Goal: Task Accomplishment & Management: Manage account settings

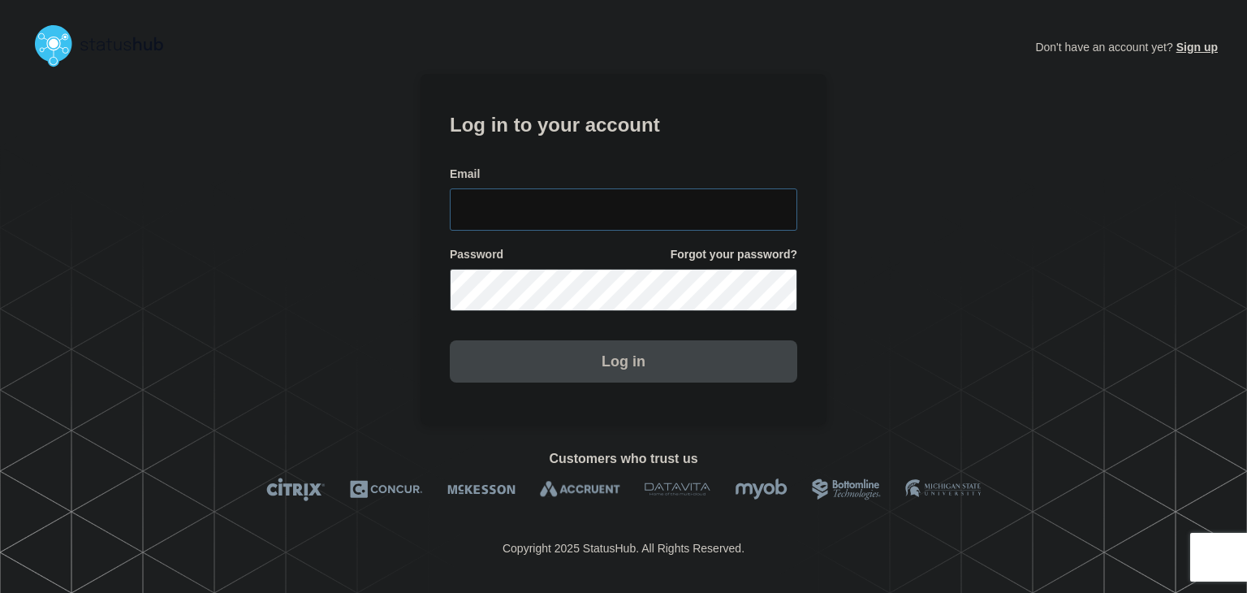
type input "amanda.mckeehan@conexon.us"
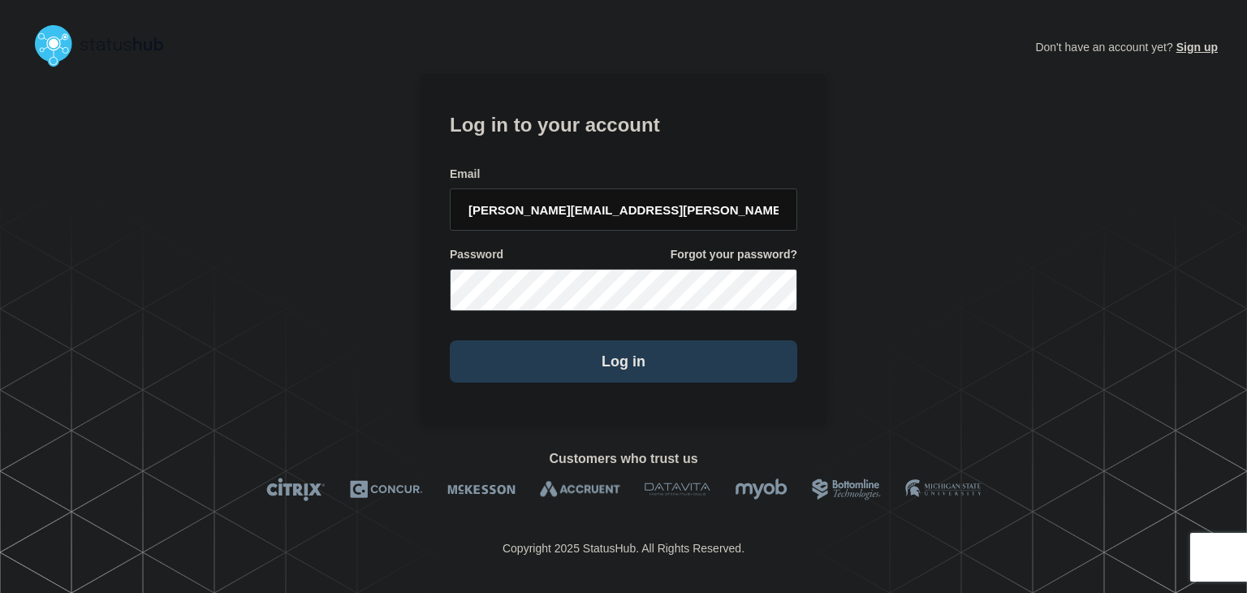
click at [562, 377] on button "Log in" at bounding box center [624, 361] width 348 height 42
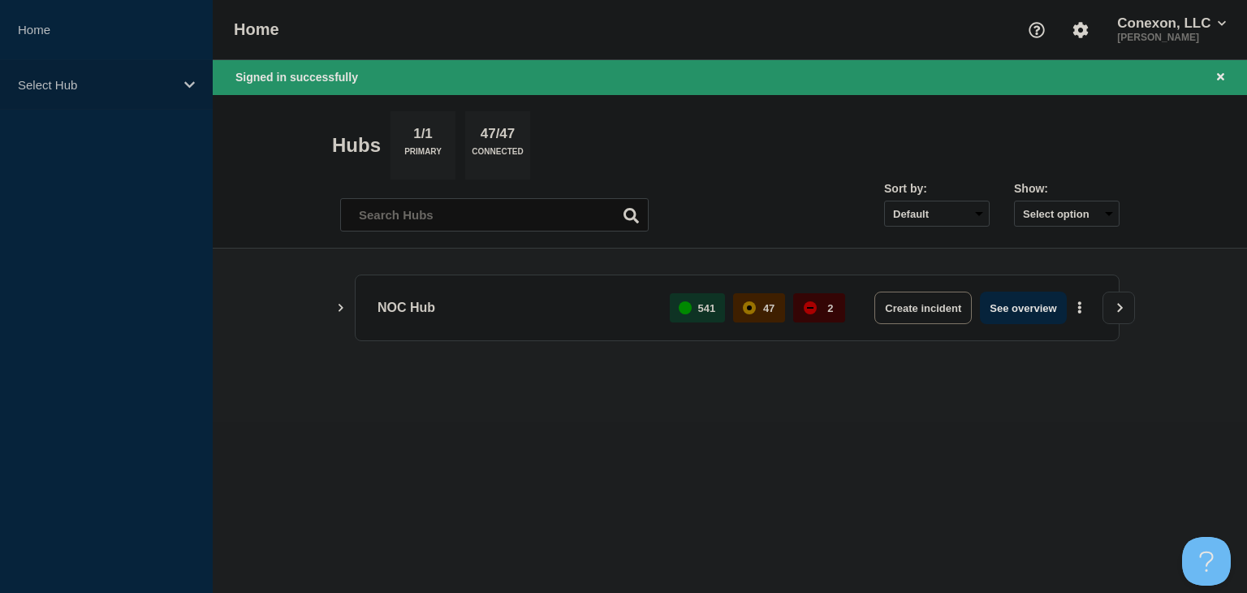
click at [153, 93] on div "Select Hub" at bounding box center [106, 85] width 213 height 50
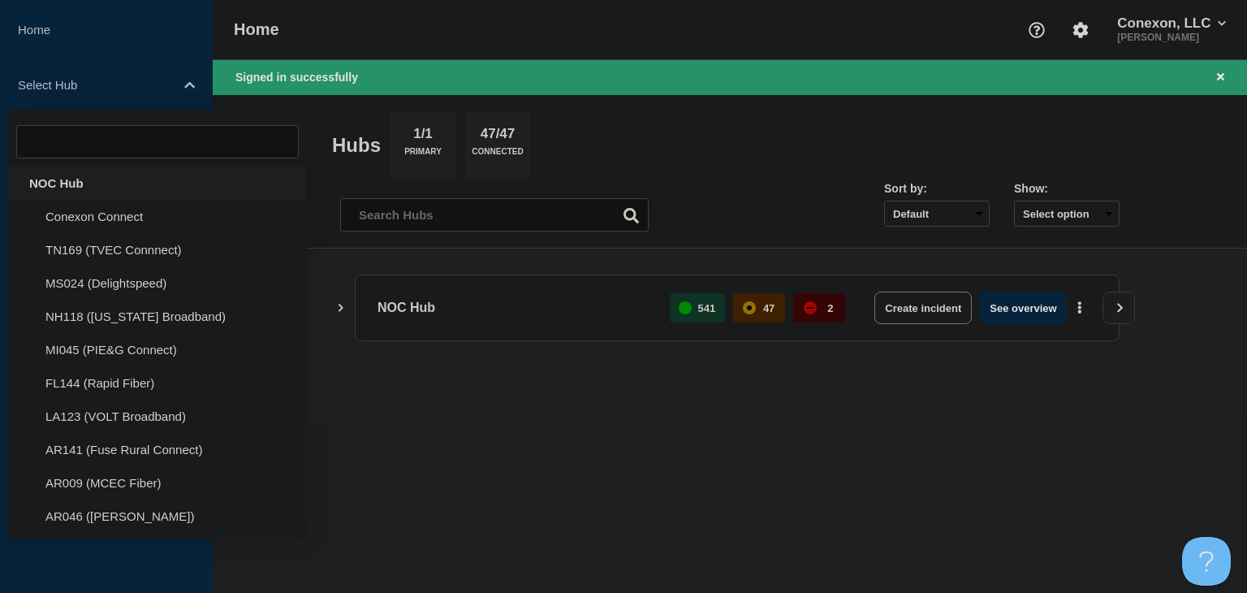
click at [140, 180] on div "NOC Hub" at bounding box center [157, 182] width 299 height 33
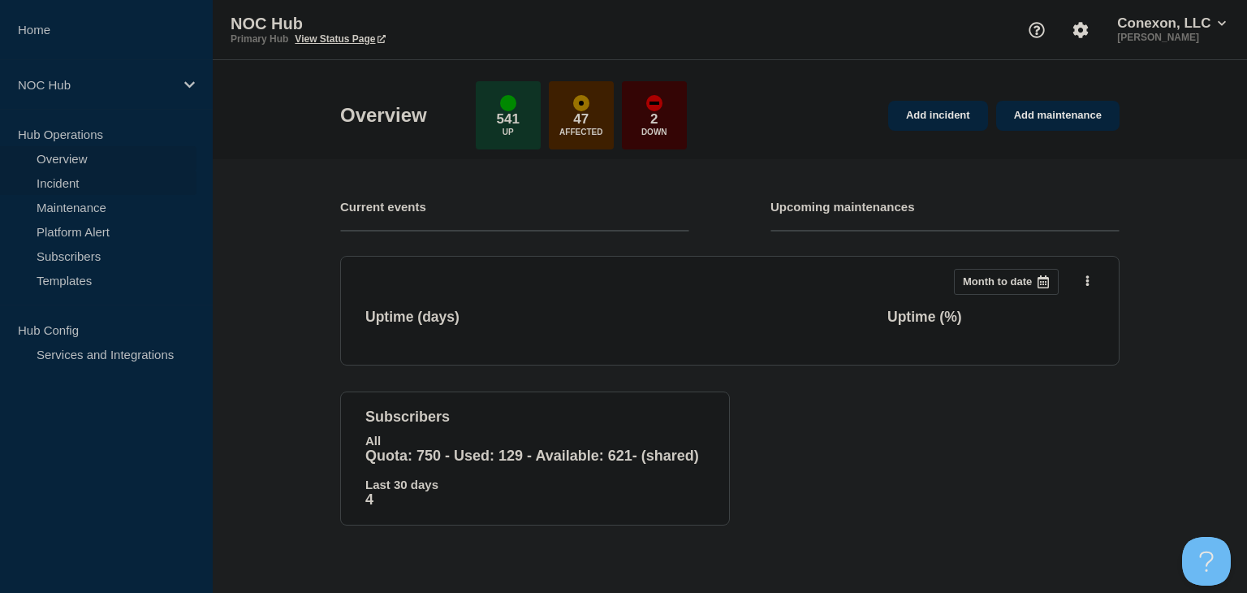
click at [129, 185] on link "Incident" at bounding box center [98, 183] width 197 height 24
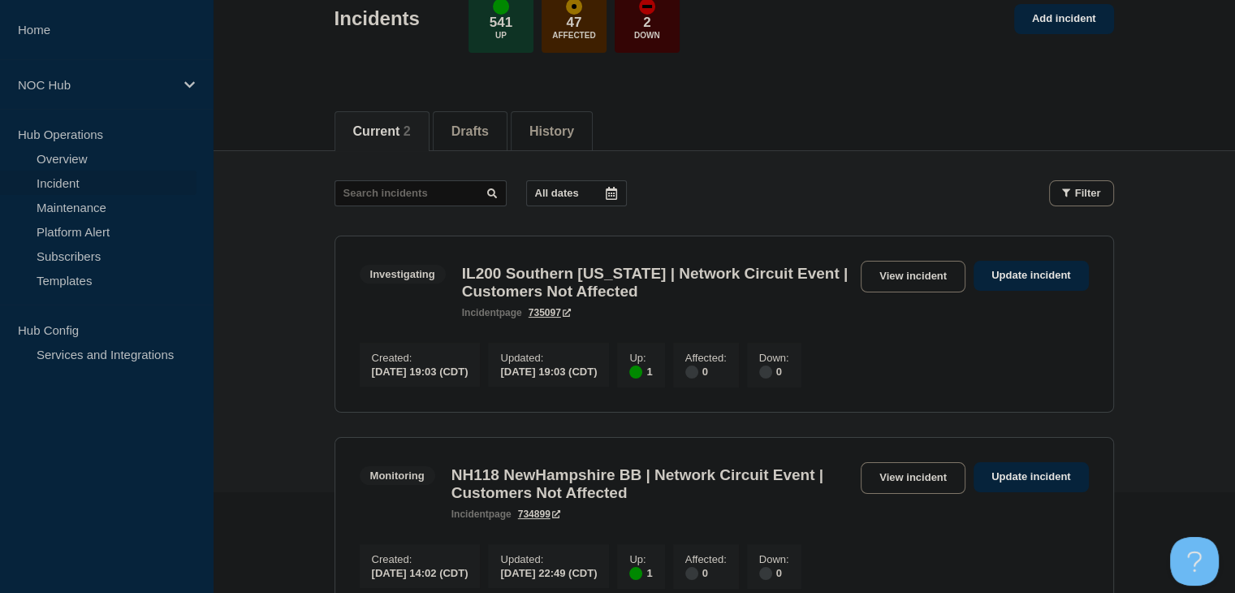
scroll to position [325, 0]
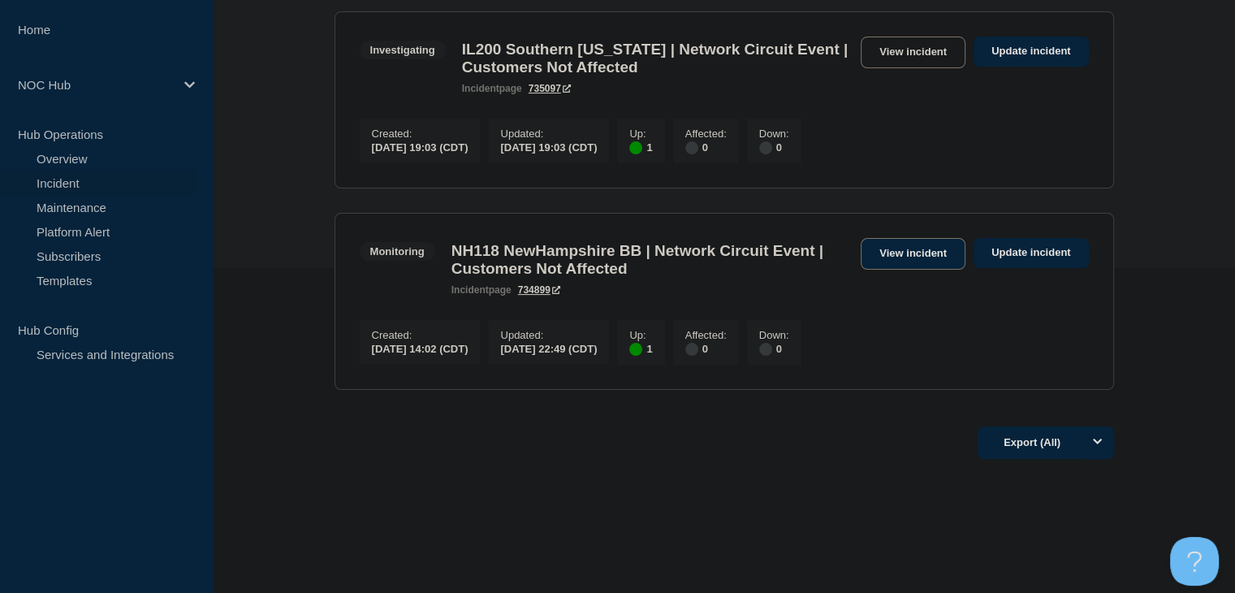
click at [905, 264] on link "View incident" at bounding box center [913, 254] width 105 height 32
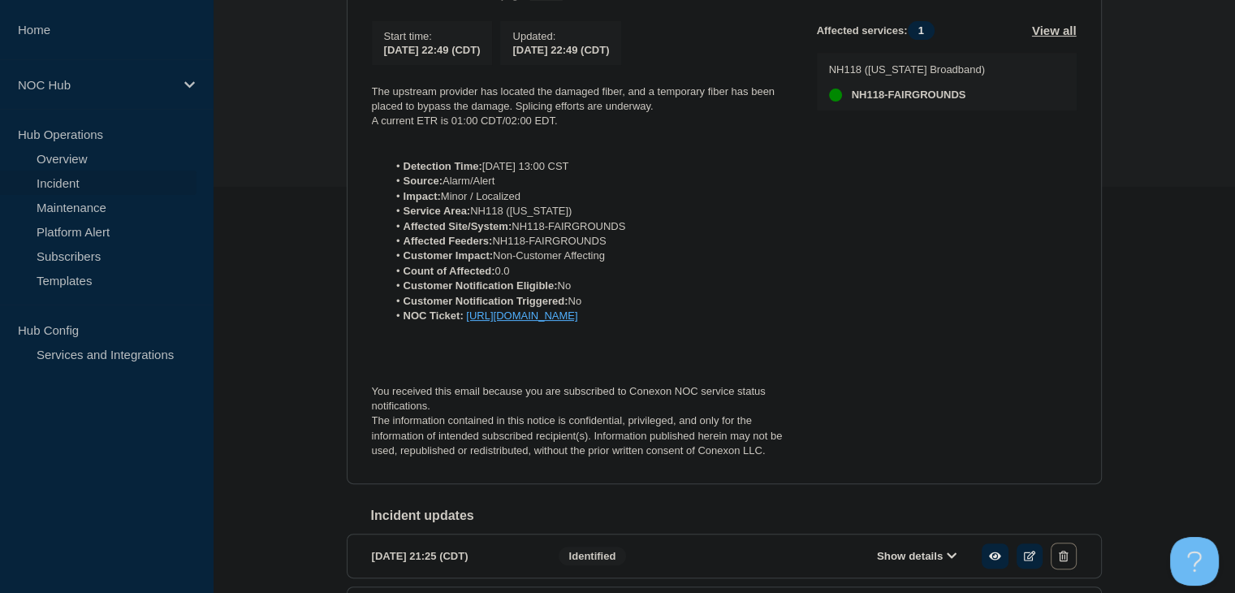
scroll to position [325, 0]
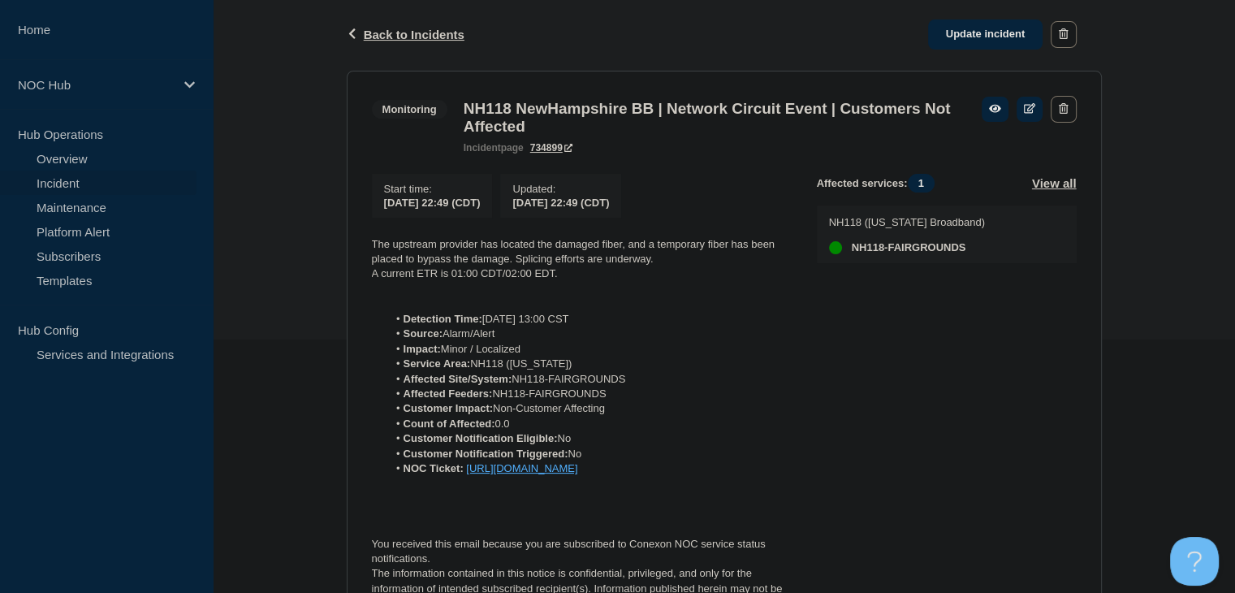
scroll to position [325, 0]
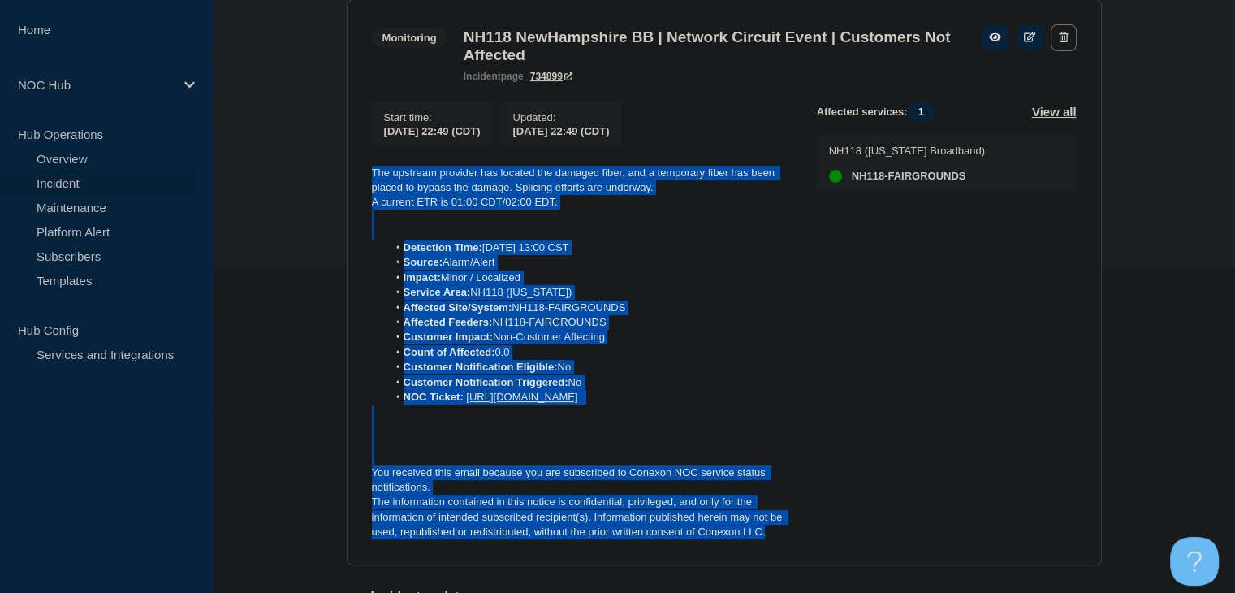
drag, startPoint x: 776, startPoint y: 558, endPoint x: 340, endPoint y: 156, distance: 592.5
click at [340, 156] on div "Back Back to Incidents Update incident Monitoring NH118 NewHampshire BB | Netwo…" at bounding box center [725, 398] width 780 height 943
copy div "The upstream provider has located the damaged fiber, and a temporary fiber has …"
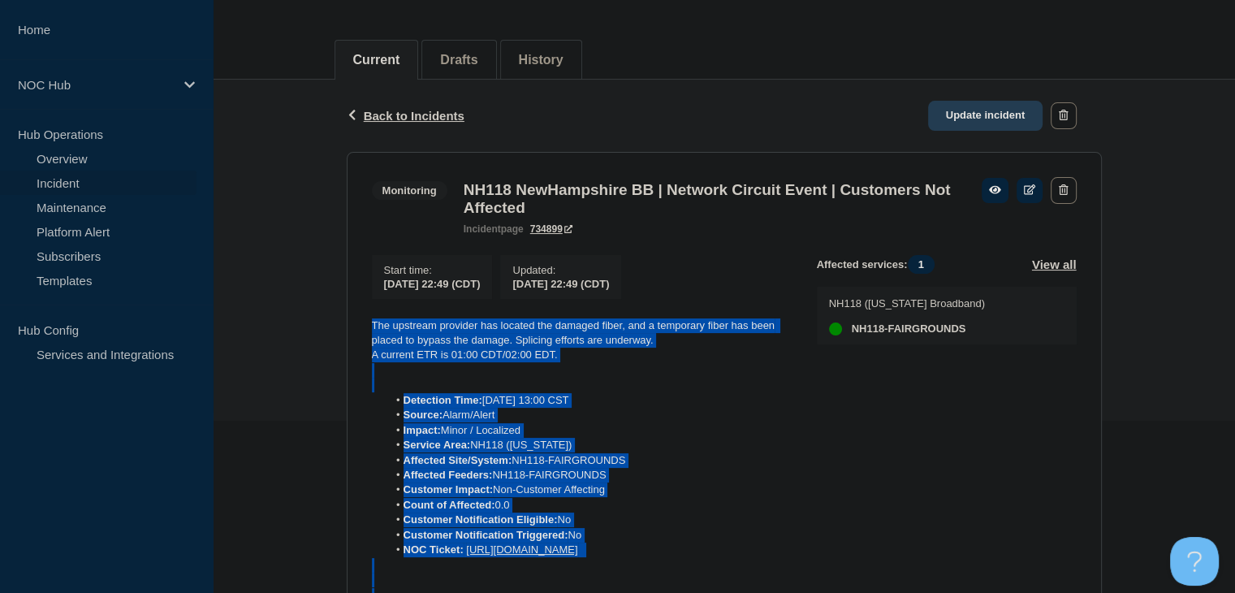
scroll to position [162, 0]
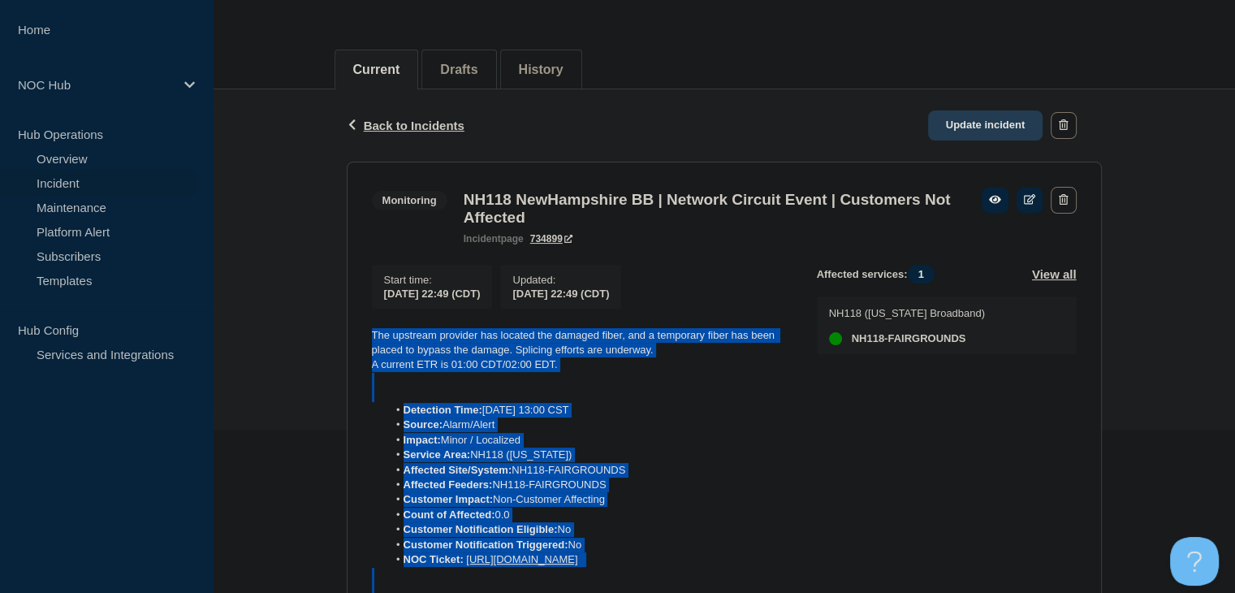
click at [997, 122] on link "Update incident" at bounding box center [985, 125] width 115 height 30
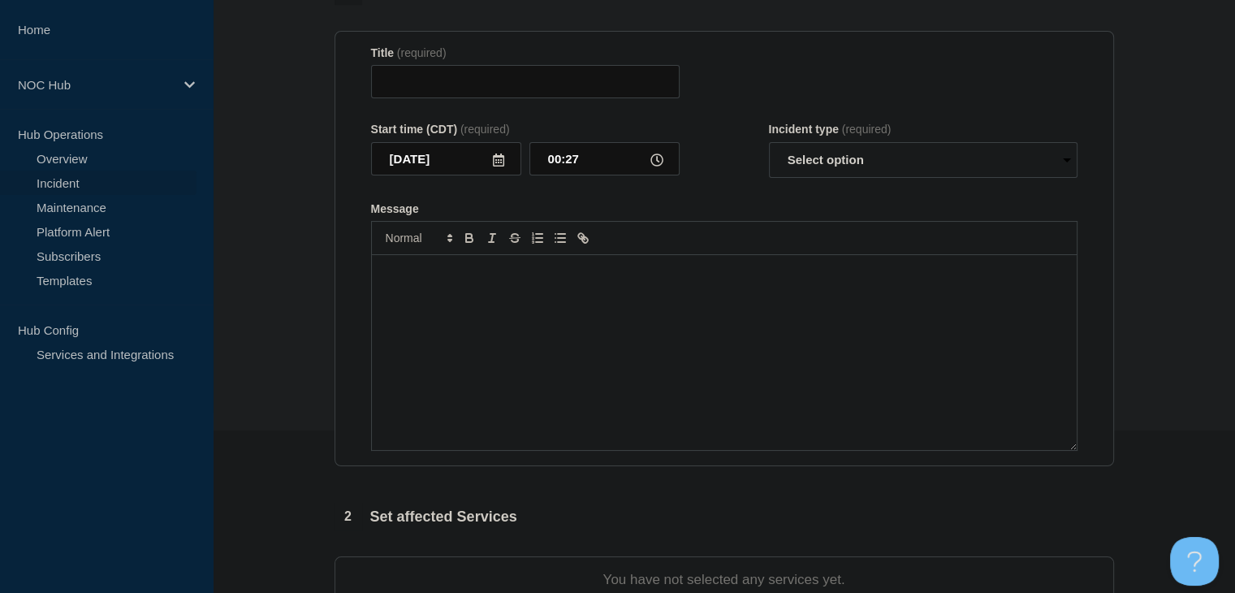
type input "NH118 NewHampshire BB | Network Circuit Event | Customers Not Affected"
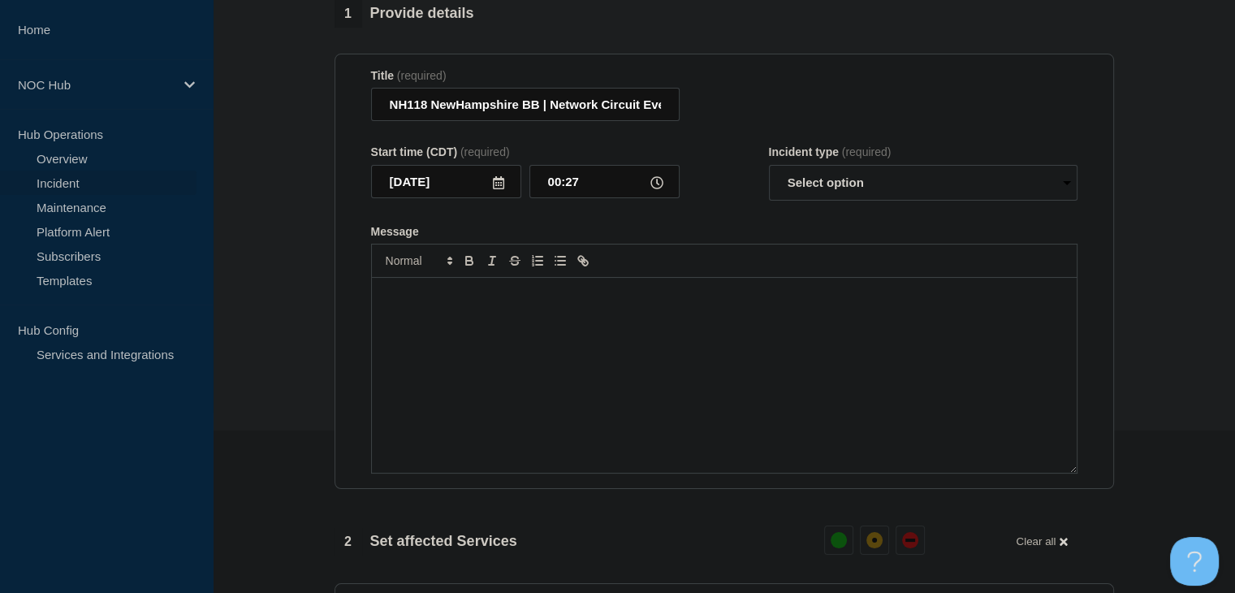
click at [620, 373] on div "Message" at bounding box center [724, 375] width 705 height 195
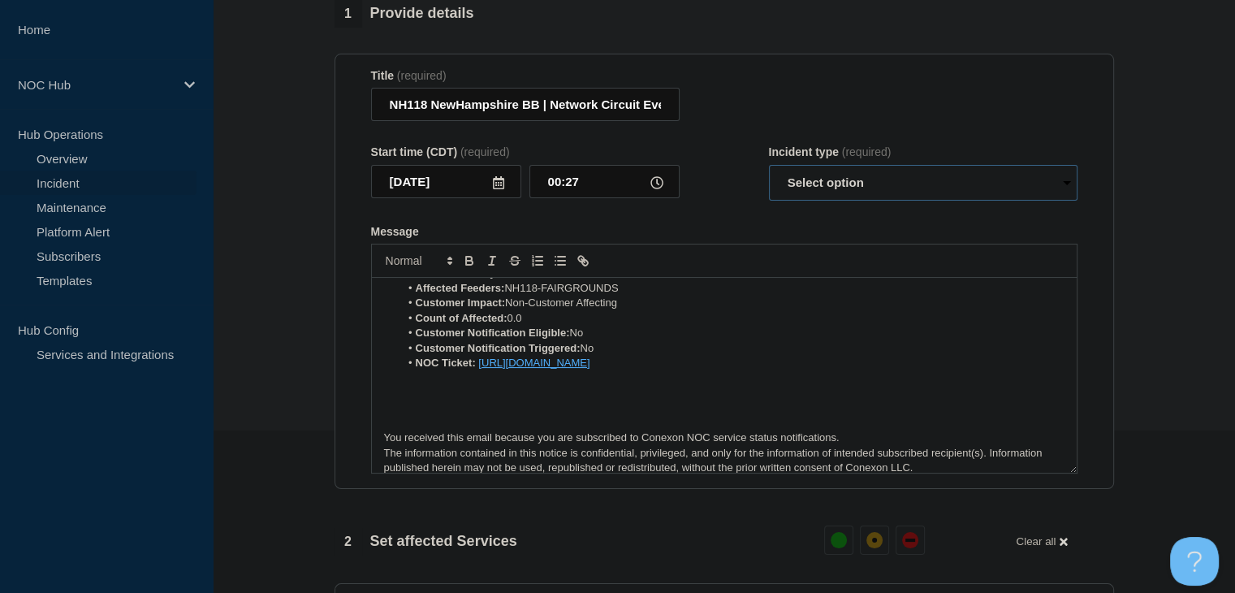
click at [853, 196] on select "Select option Investigating Identified Monitoring Resolved" at bounding box center [923, 183] width 309 height 36
select select "resolved"
click at [769, 175] on select "Select option Investigating Identified Monitoring Resolved" at bounding box center [923, 183] width 309 height 36
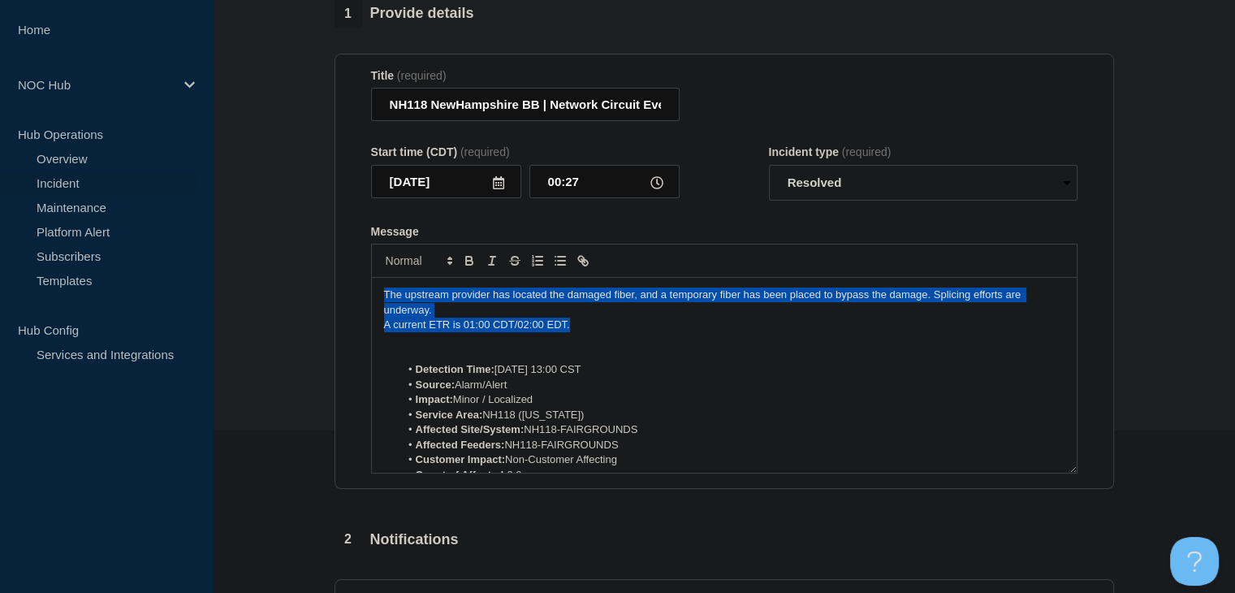
drag, startPoint x: 574, startPoint y: 331, endPoint x: 367, endPoint y: 301, distance: 209.1
click at [367, 301] on section "Title (required) NH118 NewHampshire BB | Network Circuit Event | Customers Not …" at bounding box center [725, 272] width 780 height 436
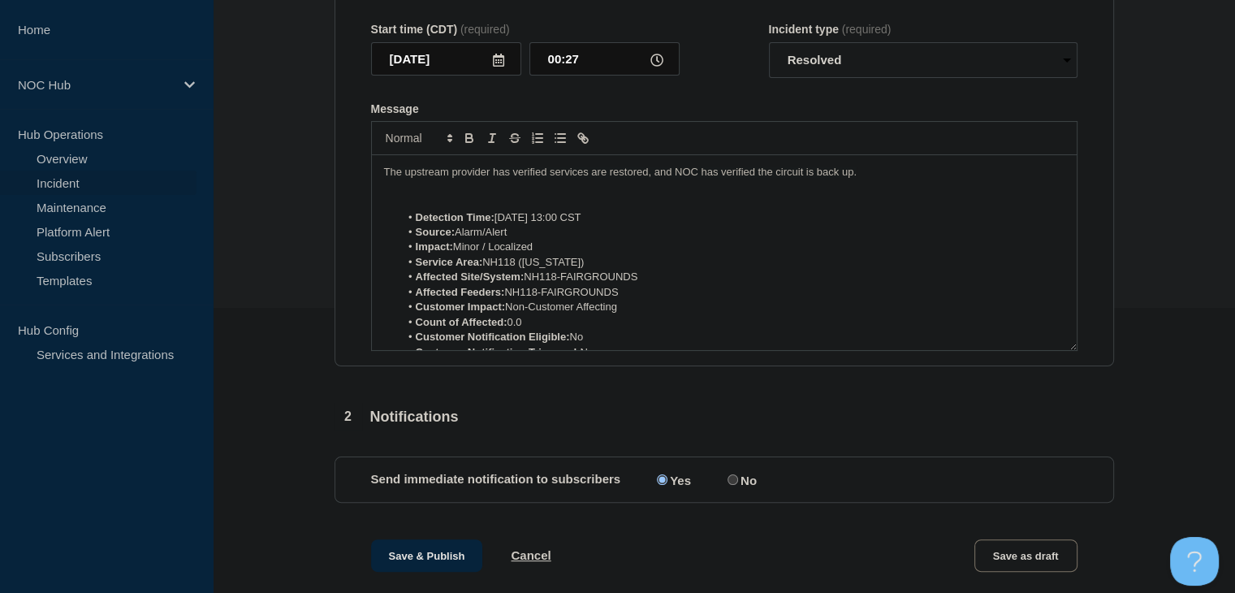
scroll to position [406, 0]
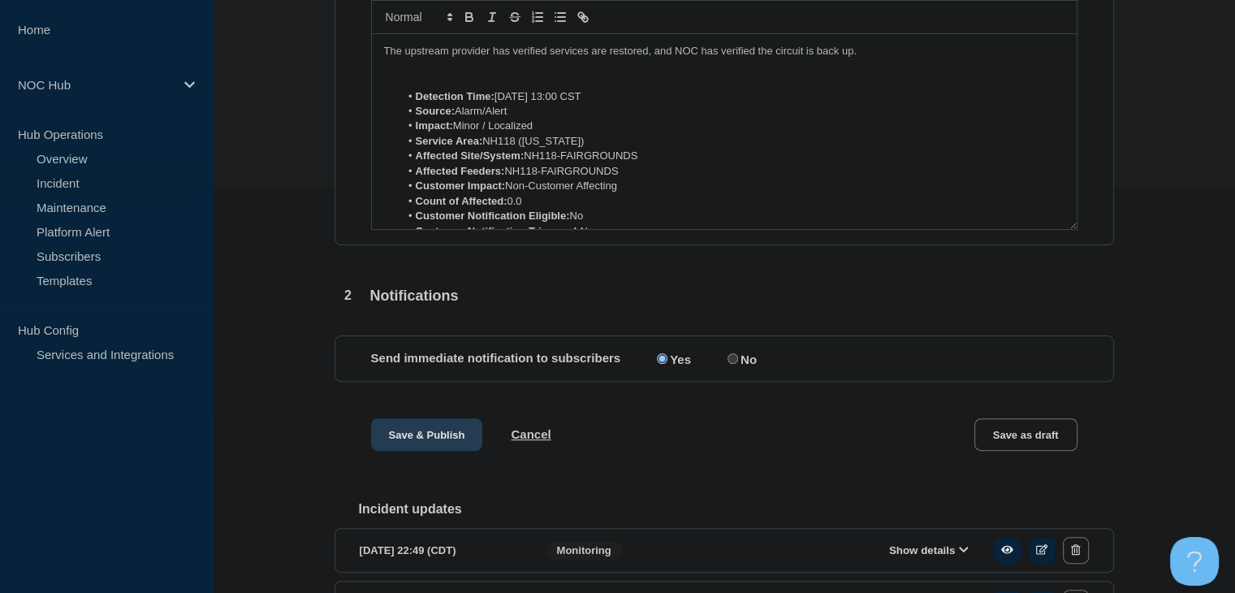
click at [447, 451] on button "Save & Publish" at bounding box center [427, 434] width 112 height 32
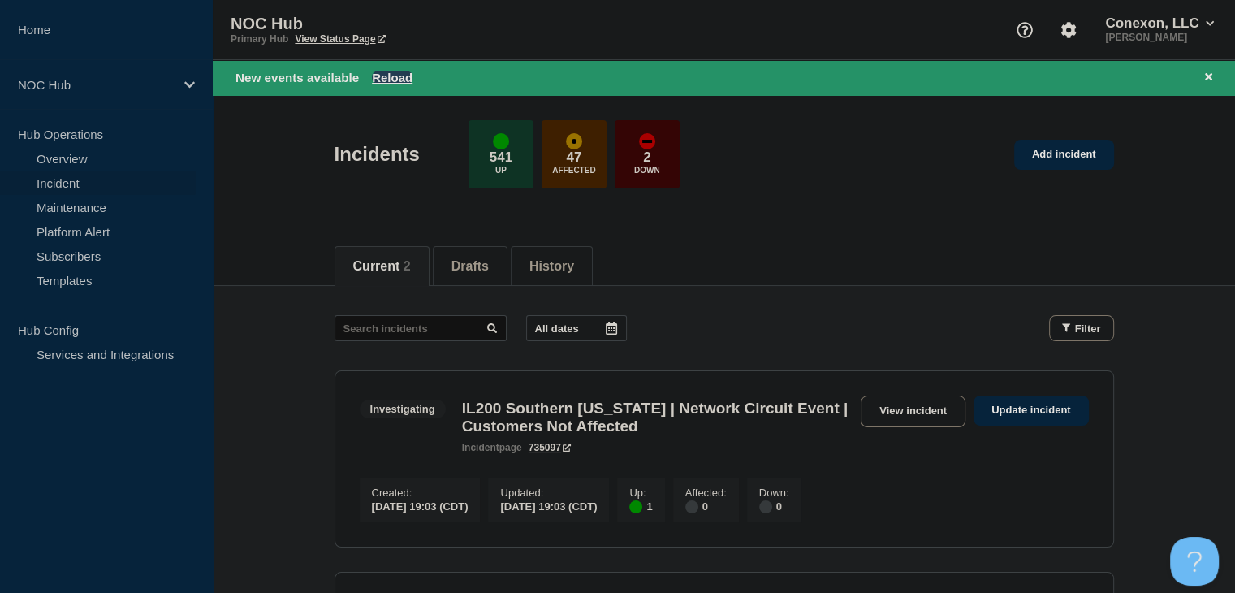
click at [400, 77] on button "Reload" at bounding box center [392, 78] width 41 height 14
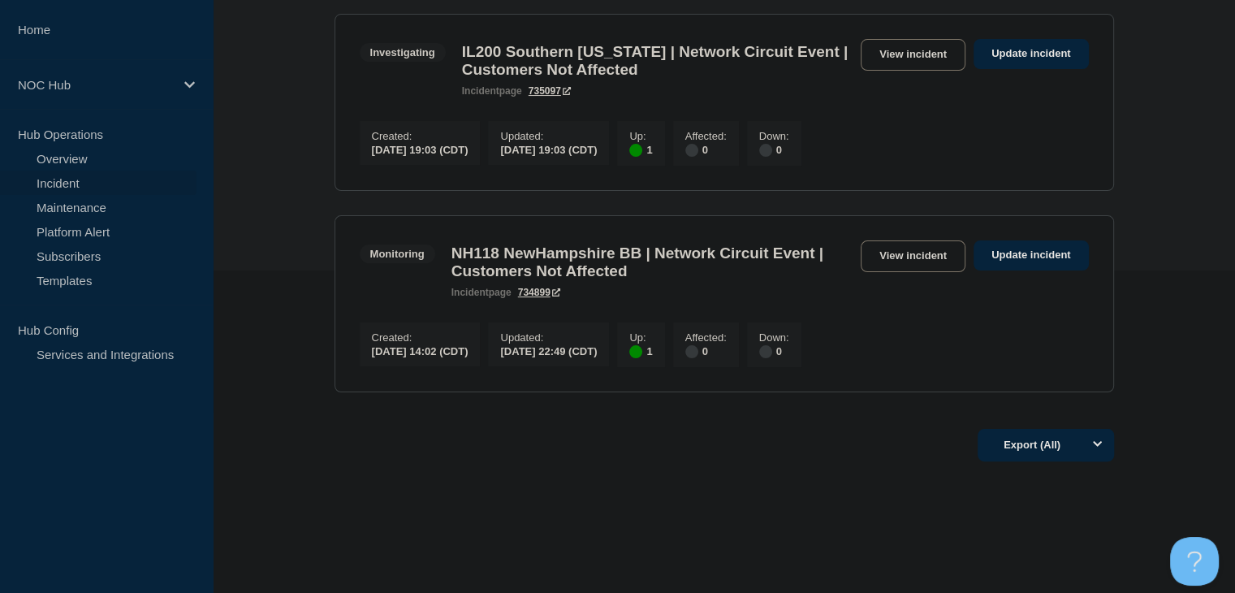
scroll to position [325, 0]
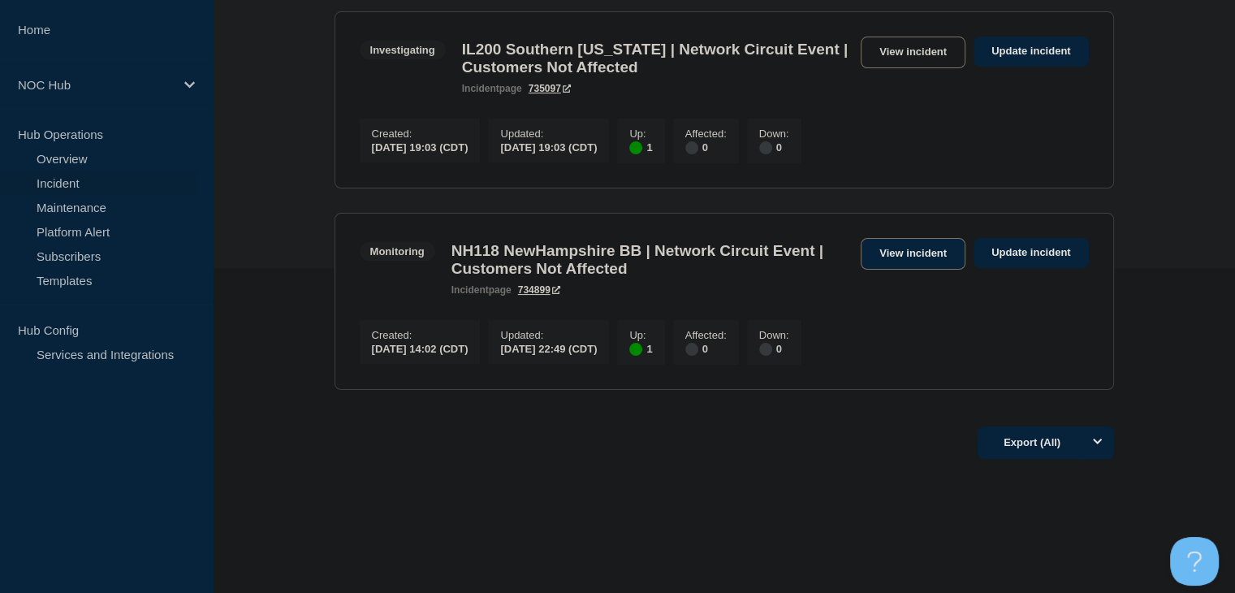
click at [874, 267] on link "View incident" at bounding box center [913, 254] width 105 height 32
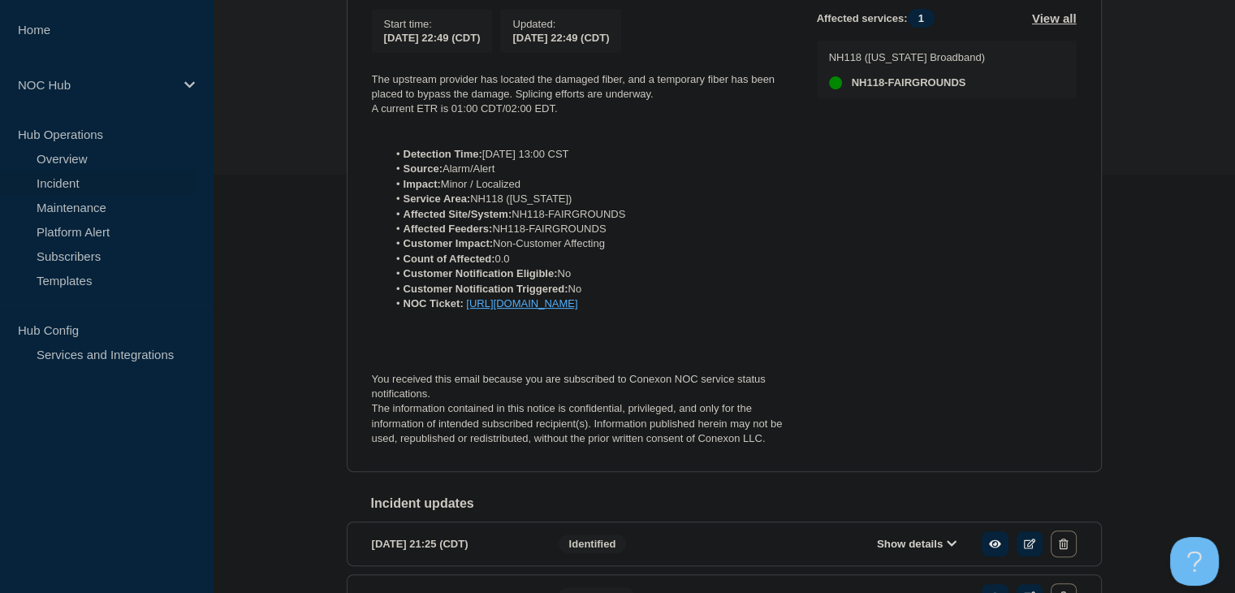
scroll to position [245, 0]
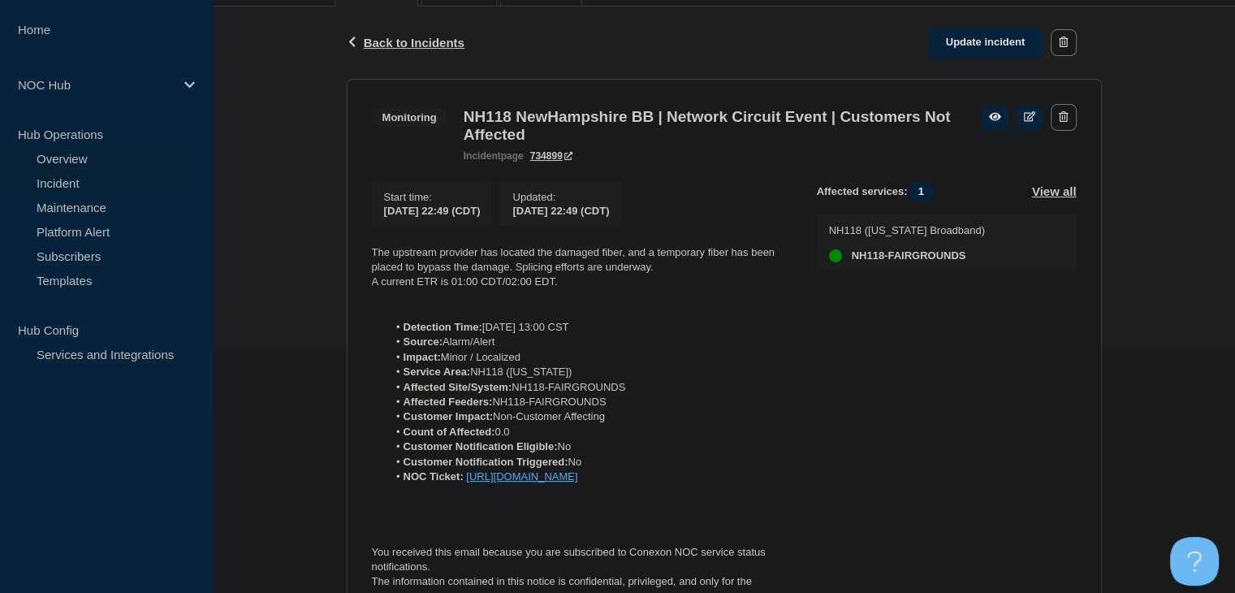
click at [97, 152] on link "Overview" at bounding box center [98, 158] width 197 height 24
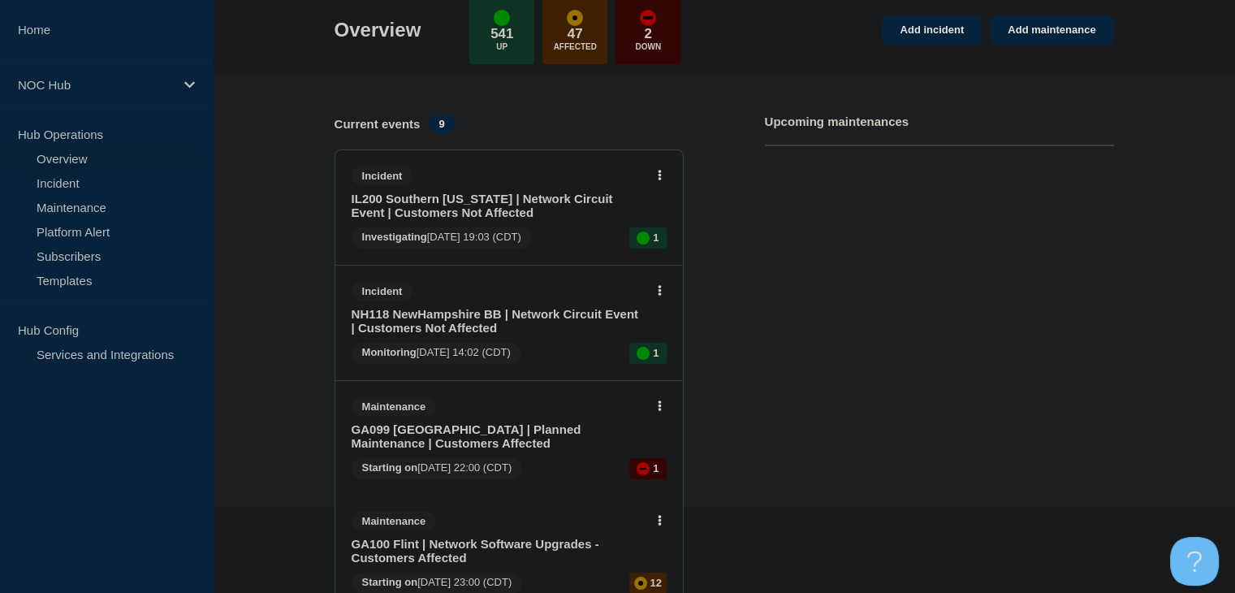
scroll to position [184, 0]
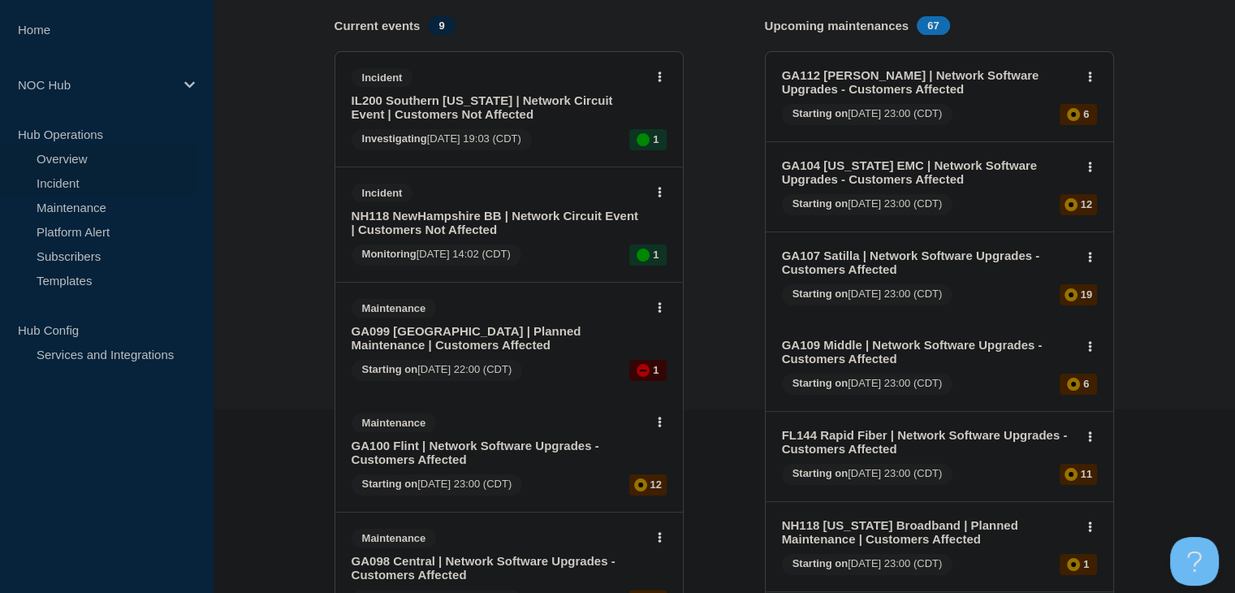
click at [89, 185] on link "Incident" at bounding box center [98, 183] width 197 height 24
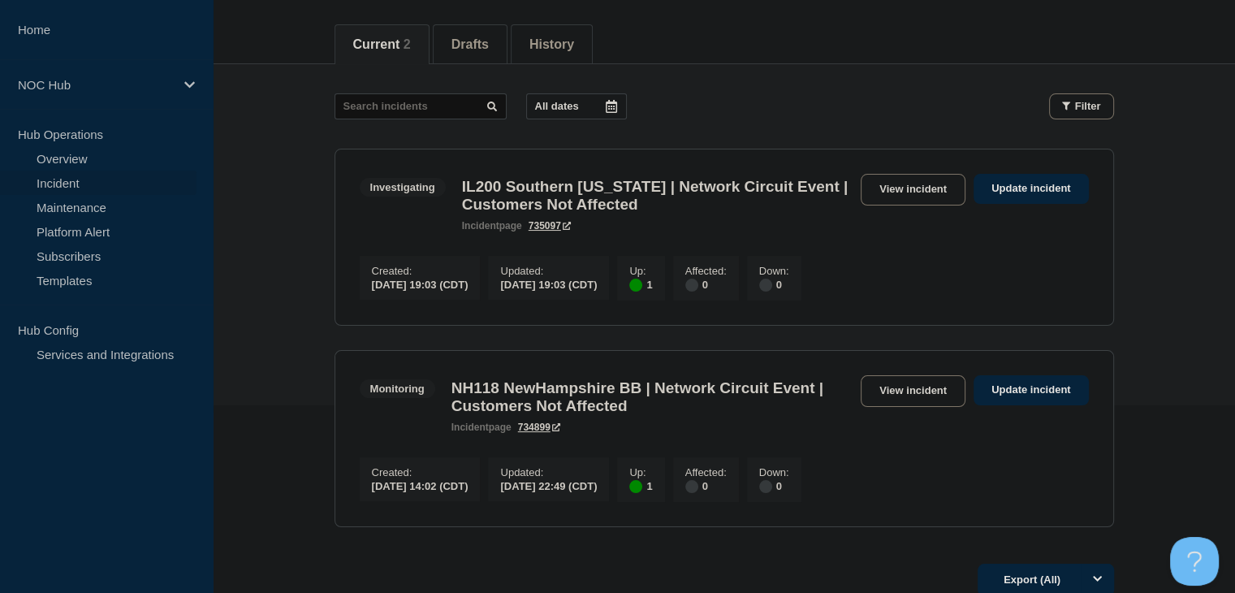
scroll to position [325, 0]
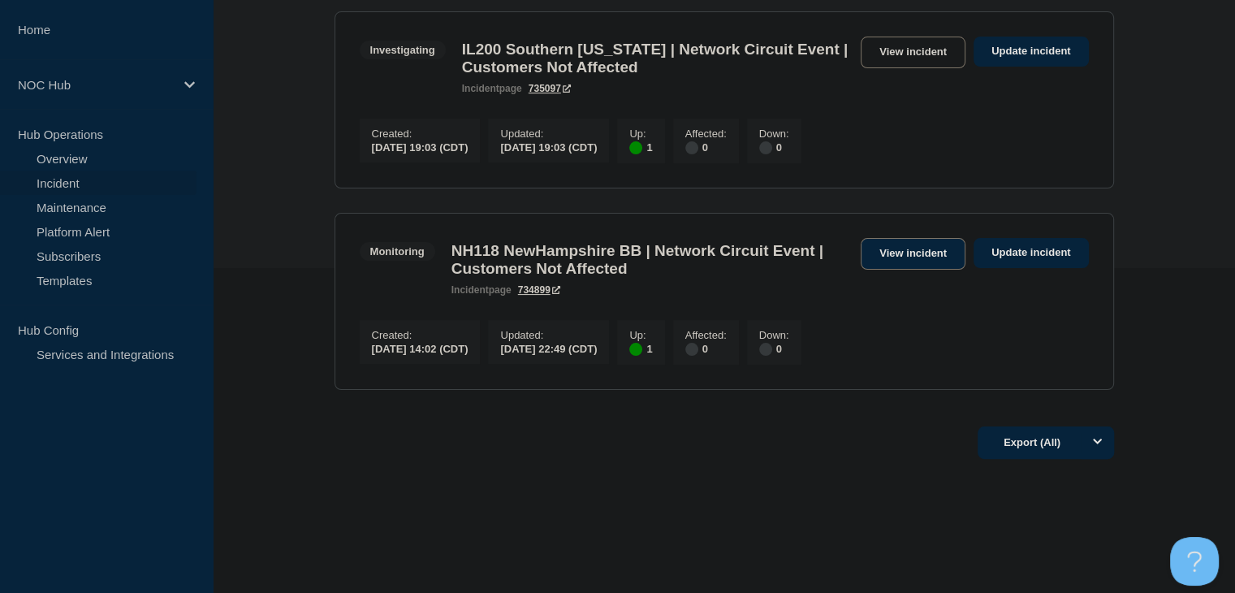
click at [908, 254] on link "View incident" at bounding box center [913, 254] width 105 height 32
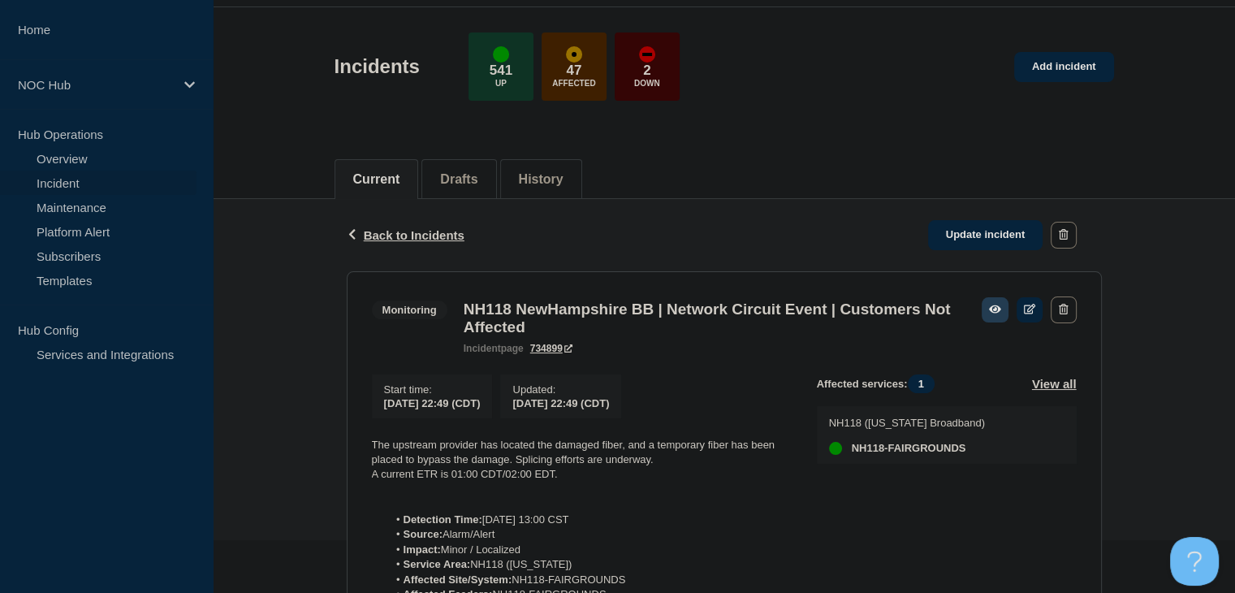
scroll to position [81, 0]
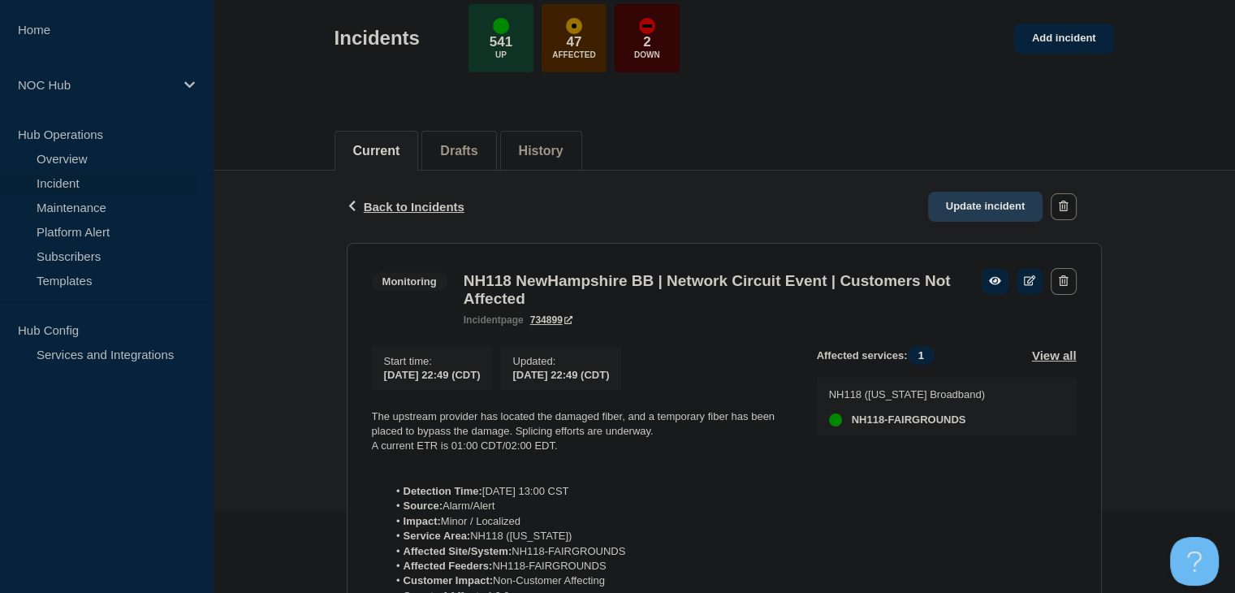
click at [1014, 204] on link "Update incident" at bounding box center [985, 207] width 115 height 30
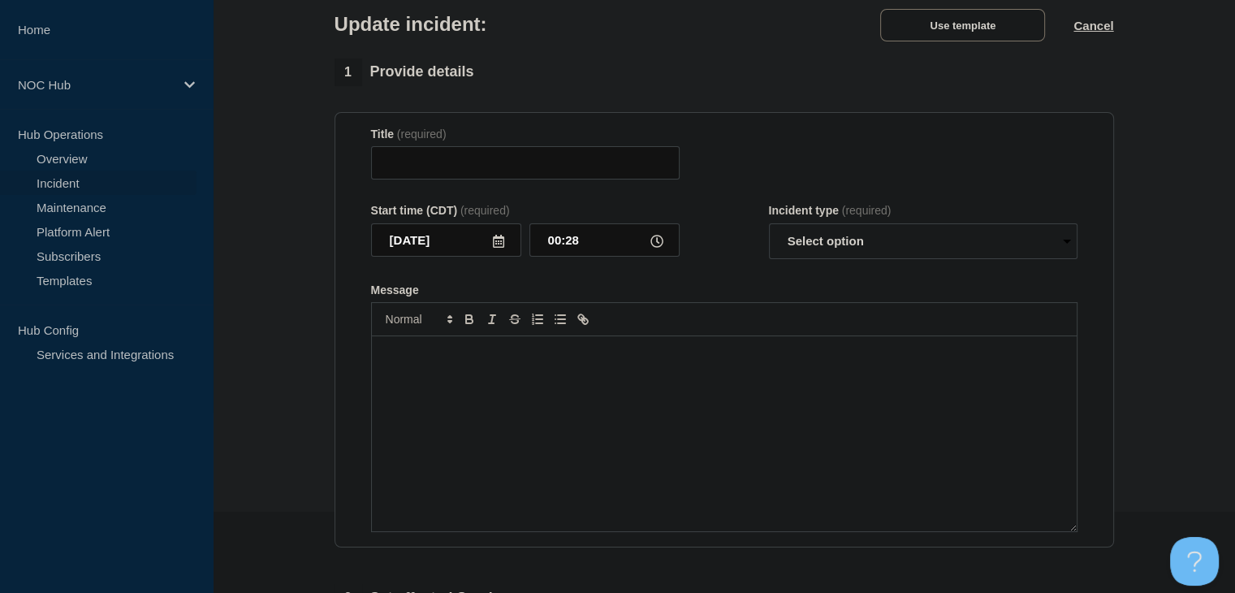
type input "NH118 NewHampshire BB | Network Circuit Event | Customers Not Affected"
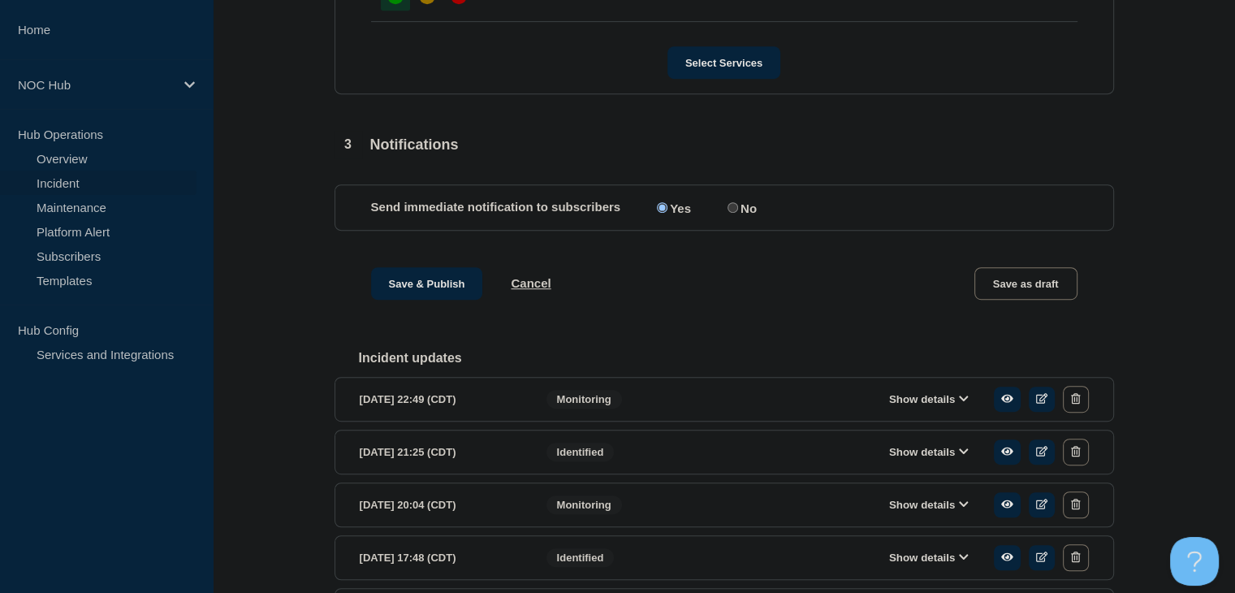
scroll to position [965, 0]
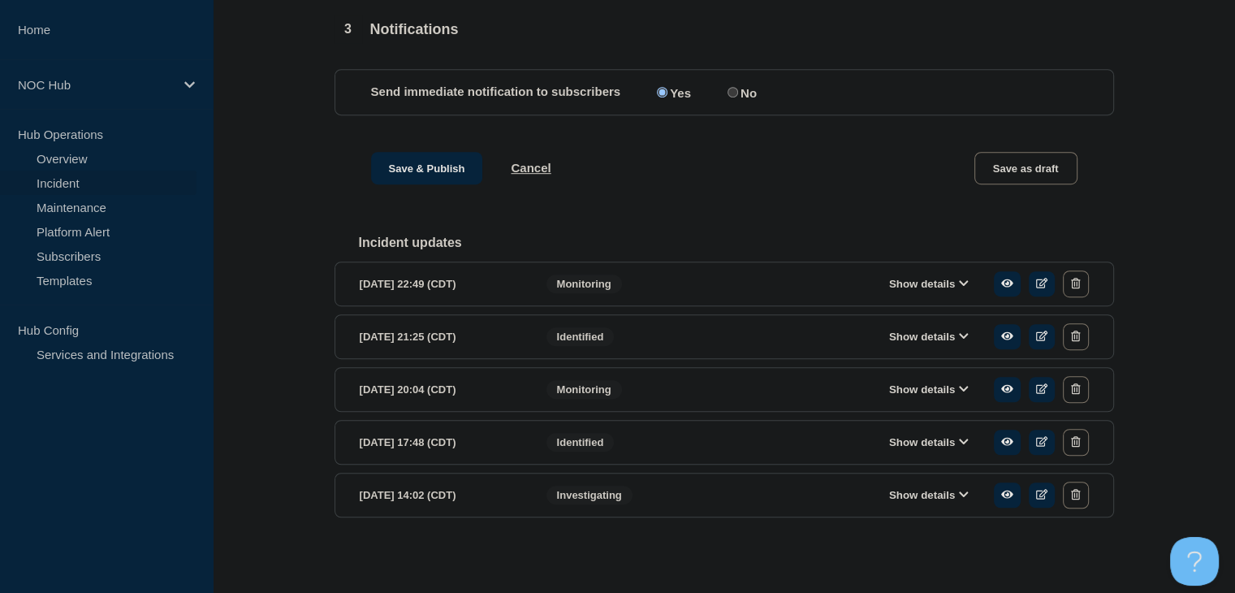
click at [922, 295] on div "Show details" at bounding box center [933, 283] width 311 height 27
click at [906, 291] on button "Show details" at bounding box center [928, 284] width 89 height 14
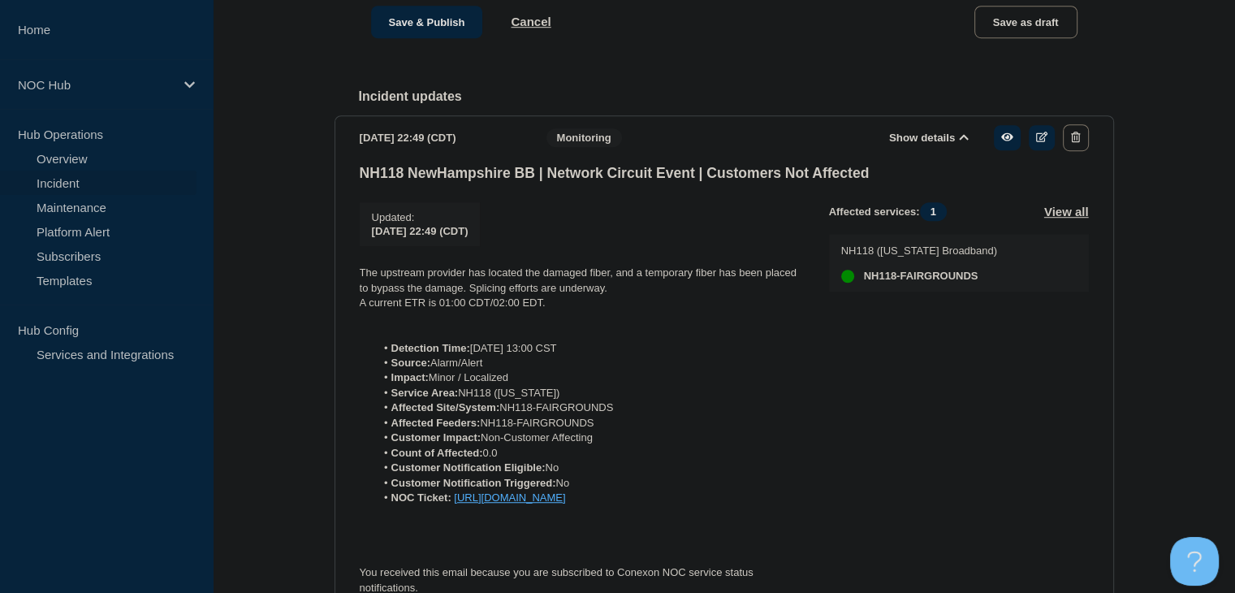
scroll to position [1208, 0]
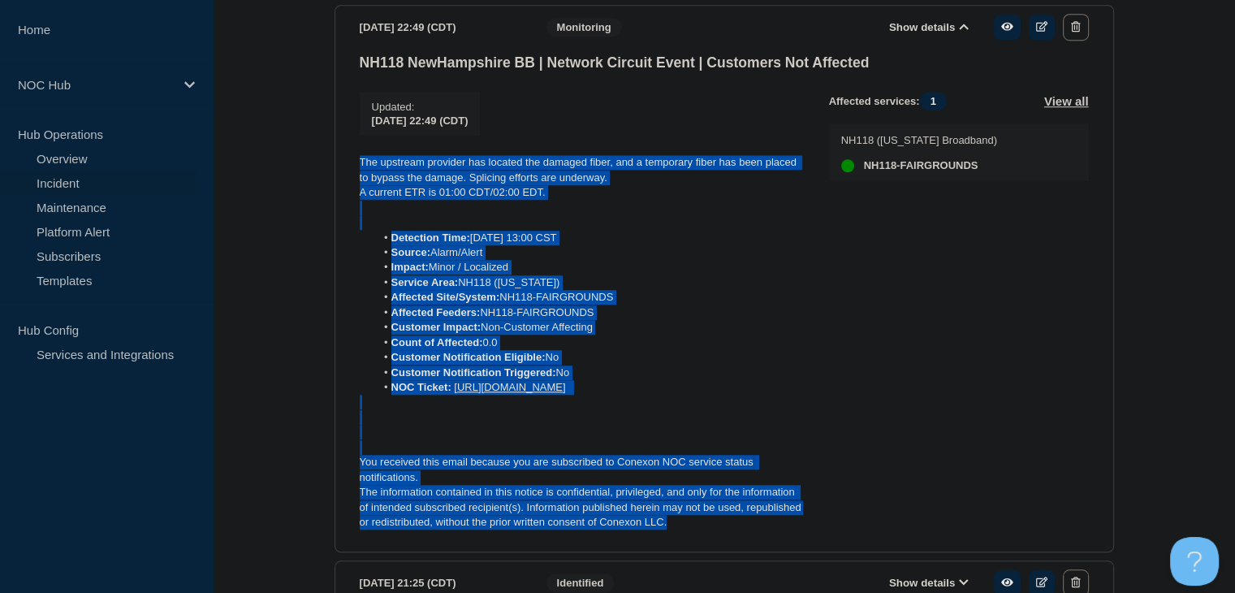
drag, startPoint x: 704, startPoint y: 555, endPoint x: 342, endPoint y: 172, distance: 527.4
click at [342, 172] on section "2025-10-14 22:49 (CDT) Show details Monitoring NH118 NewHampshire BB | Network …" at bounding box center [725, 278] width 780 height 547
copy div "The upstream provider has located the damaged fiber, and a temporary fiber has …"
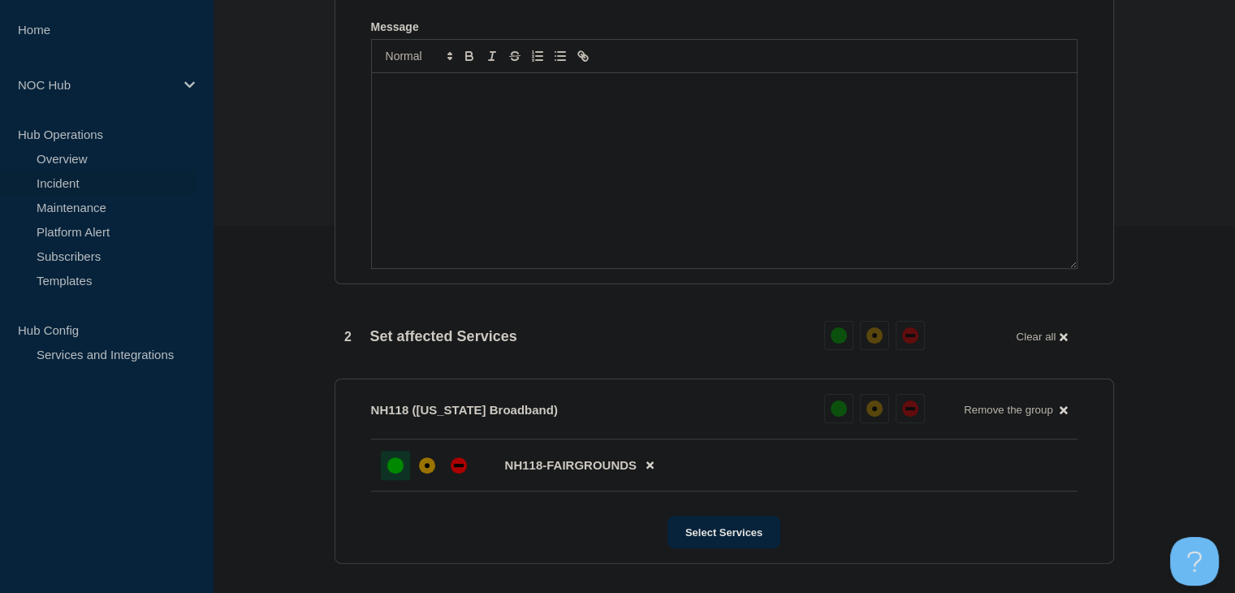
scroll to position [234, 0]
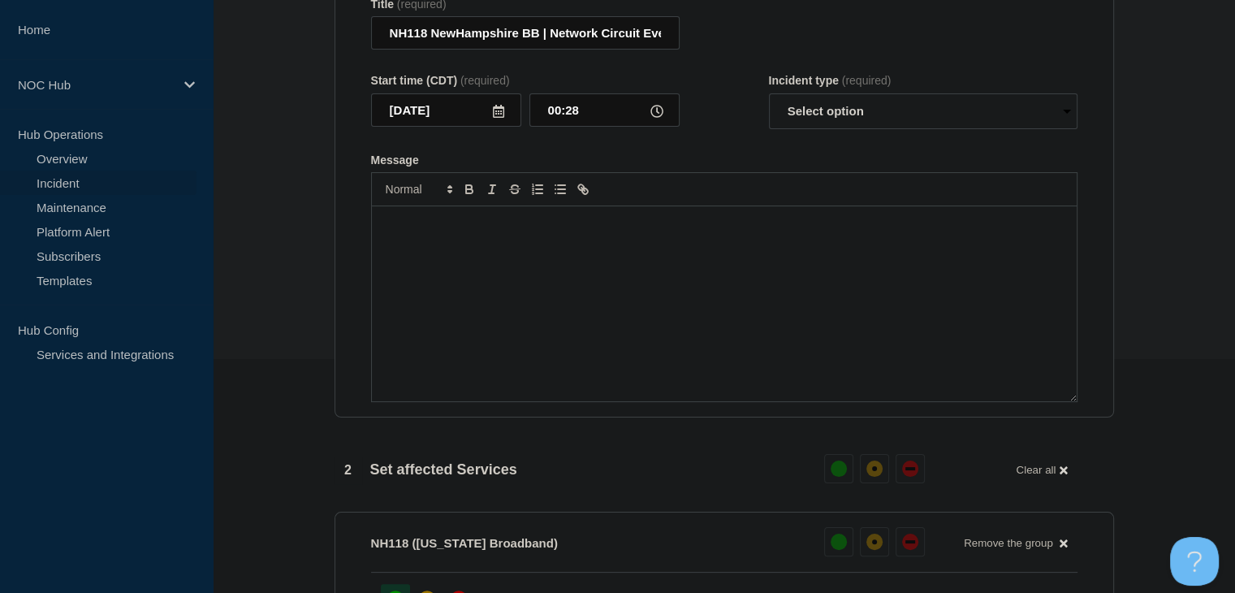
click at [480, 306] on div "Message" at bounding box center [724, 303] width 705 height 195
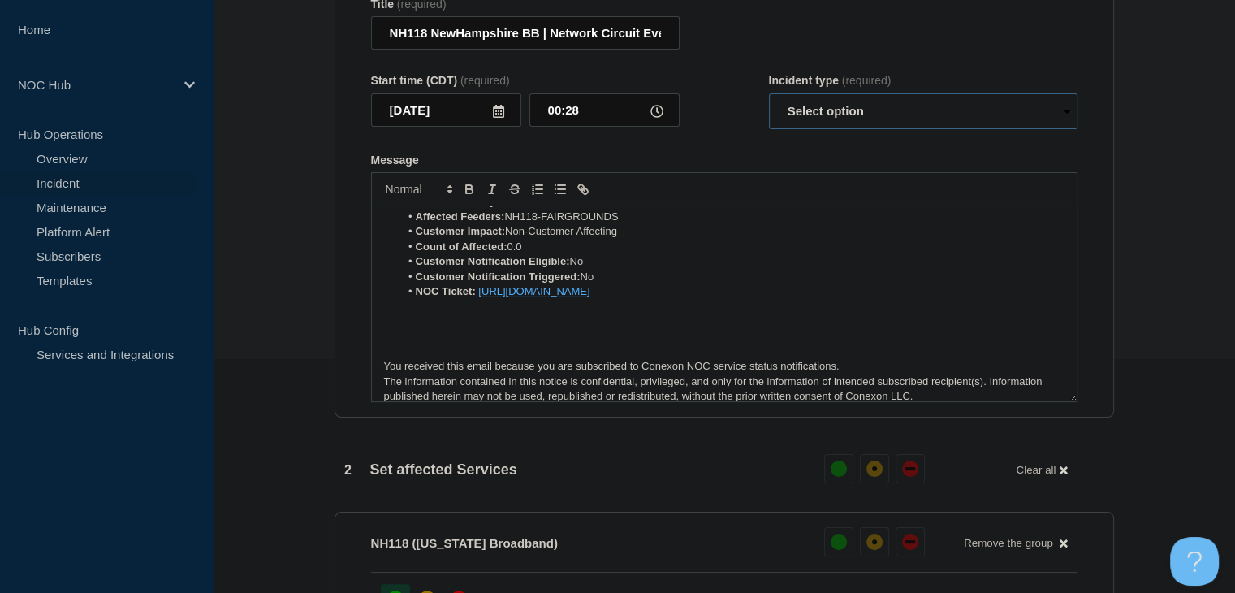
click at [851, 116] on select "Select option Investigating Identified Monitoring Resolved" at bounding box center [923, 111] width 309 height 36
select select "resolved"
click at [769, 102] on select "Select option Investigating Identified Monitoring Resolved" at bounding box center [923, 111] width 309 height 36
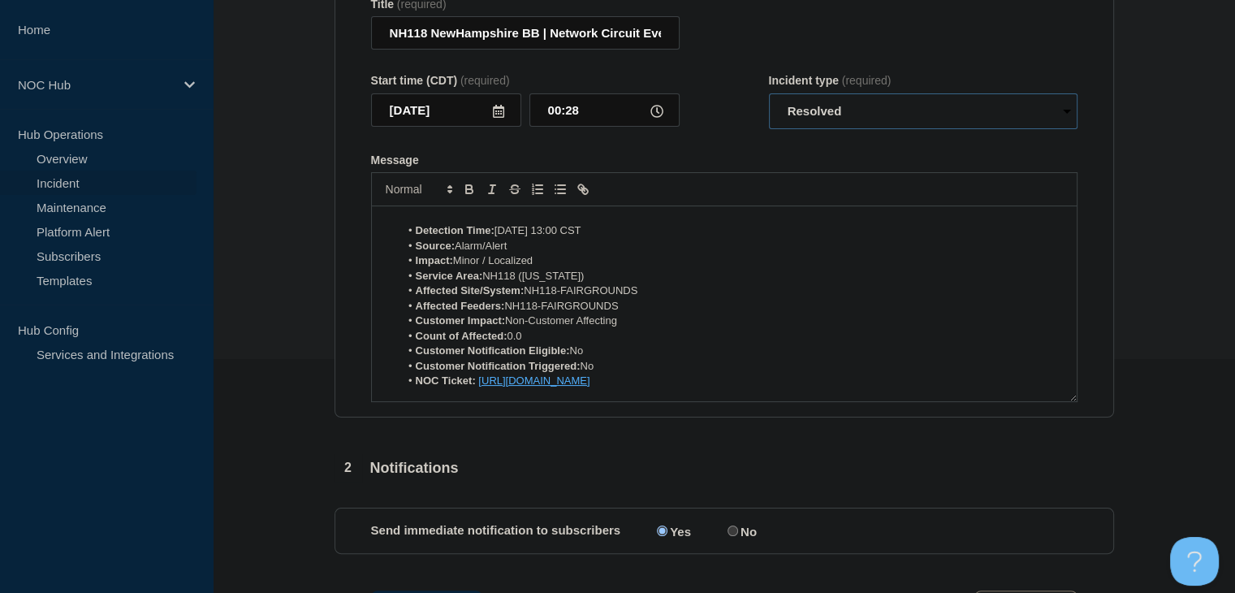
scroll to position [0, 0]
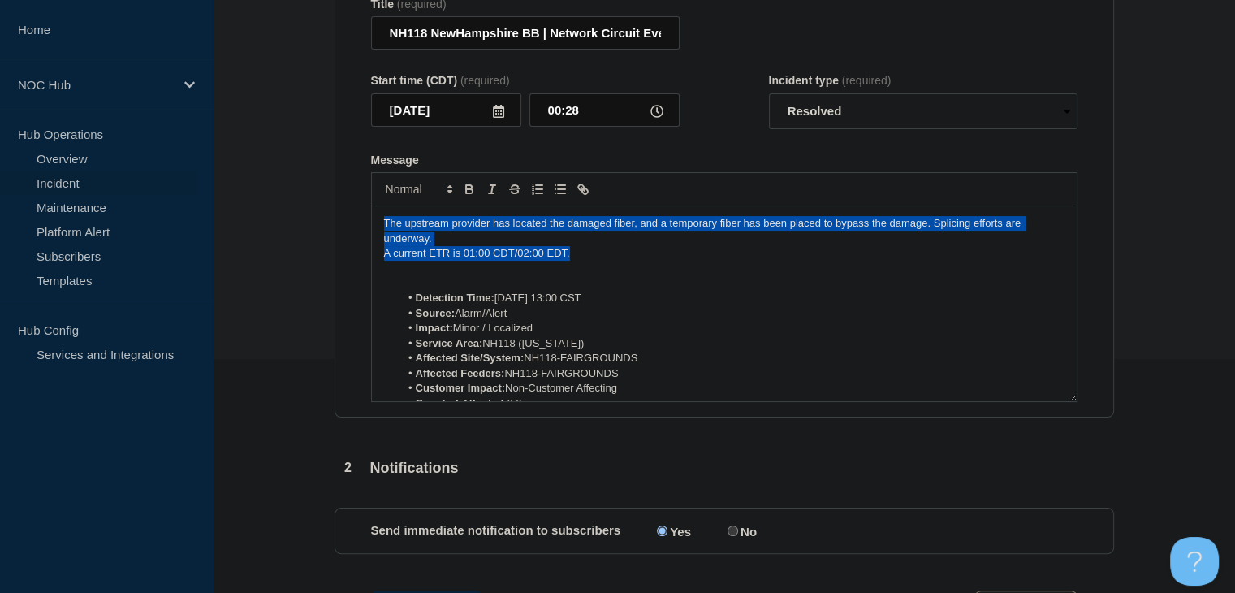
drag, startPoint x: 581, startPoint y: 266, endPoint x: 304, endPoint y: 222, distance: 280.5
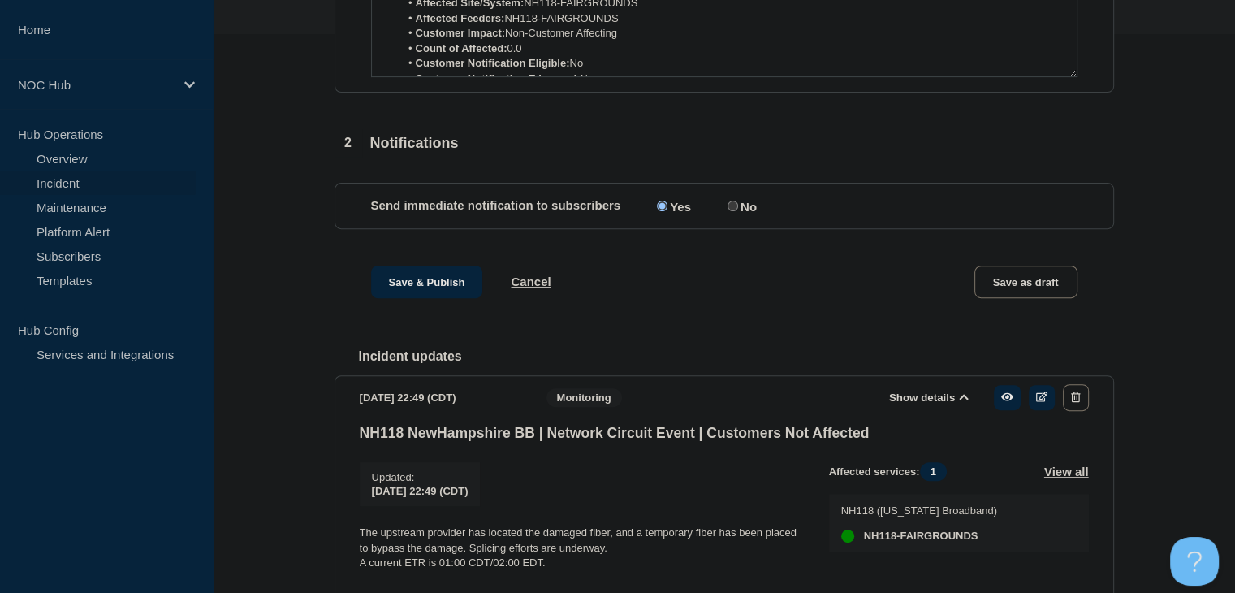
scroll to position [71, 0]
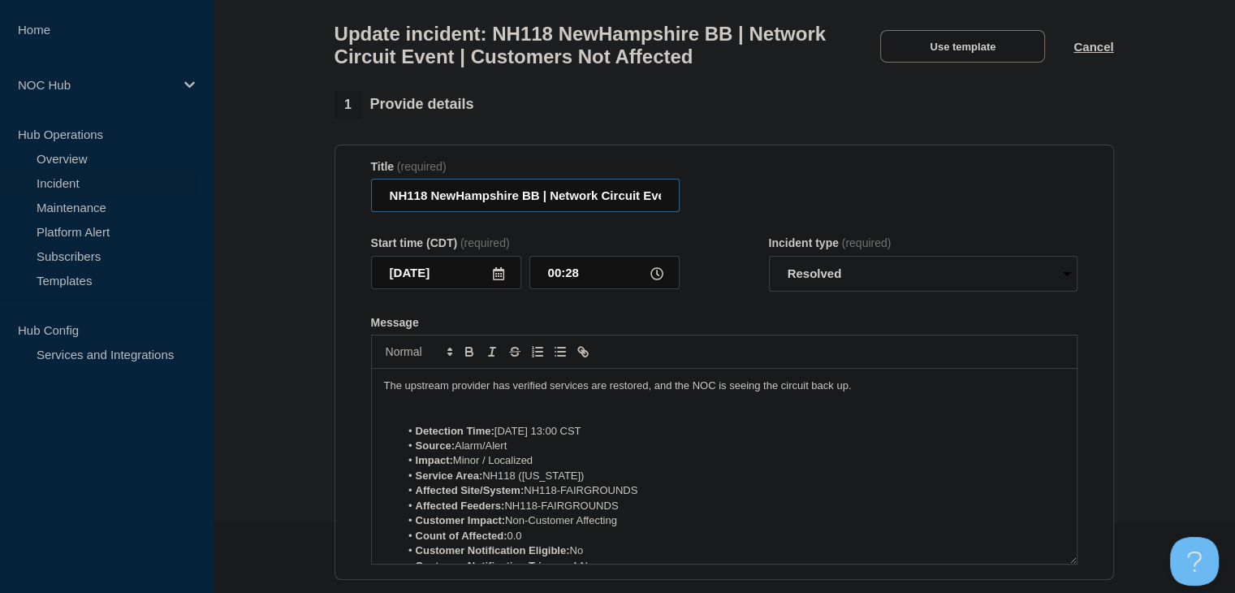
click at [455, 201] on input "NH118 NewHampshire BB | Network Circuit Event | Customers Not Affected" at bounding box center [525, 195] width 309 height 33
type input "NH118 New Hampshire BB | Network Circuit Event | Customers Not Affected"
click at [335, 267] on section "Title (required) NH118 New Hampshire BB | Network Circuit Event | Customers Not…" at bounding box center [725, 363] width 780 height 436
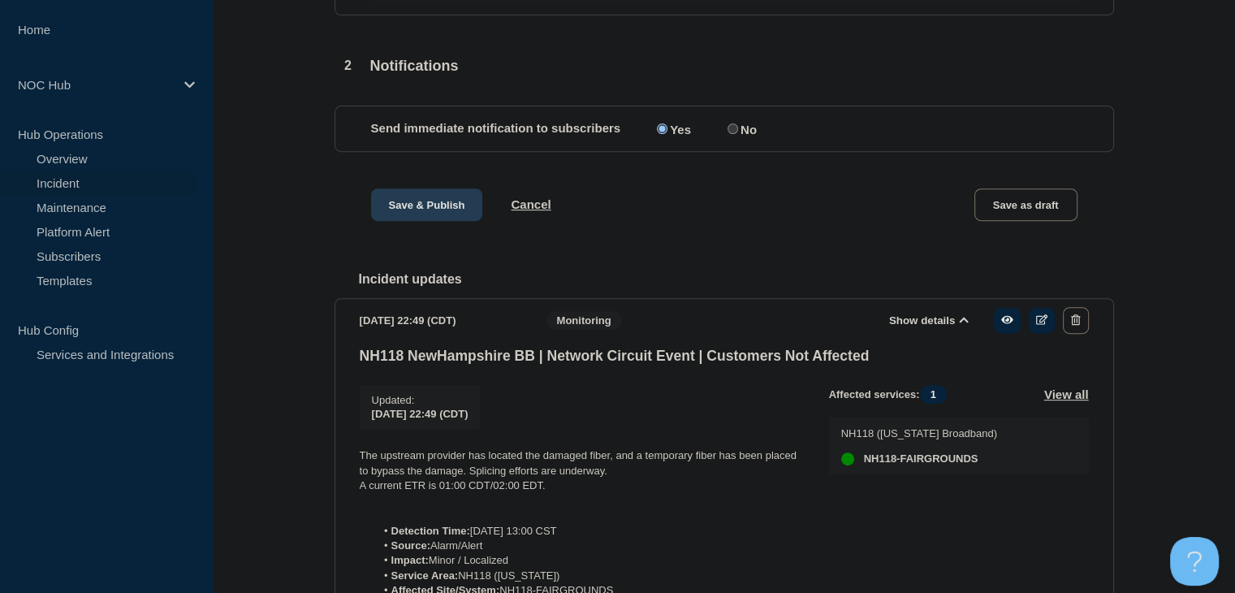
click at [416, 215] on button "Save & Publish" at bounding box center [427, 204] width 112 height 32
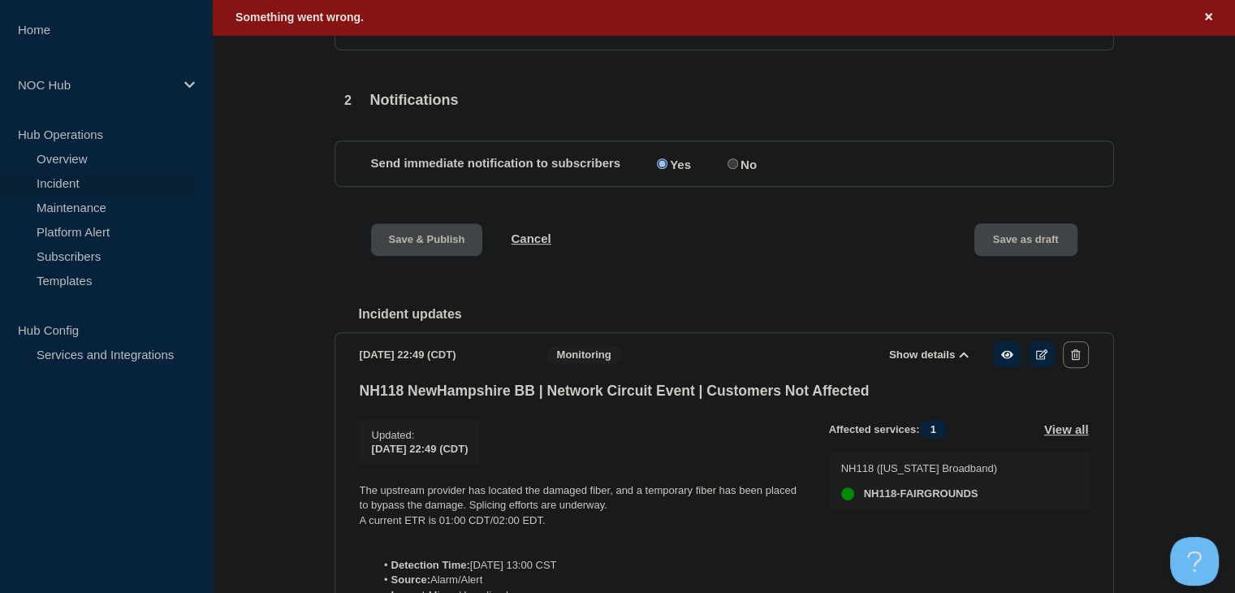
scroll to position [670, 0]
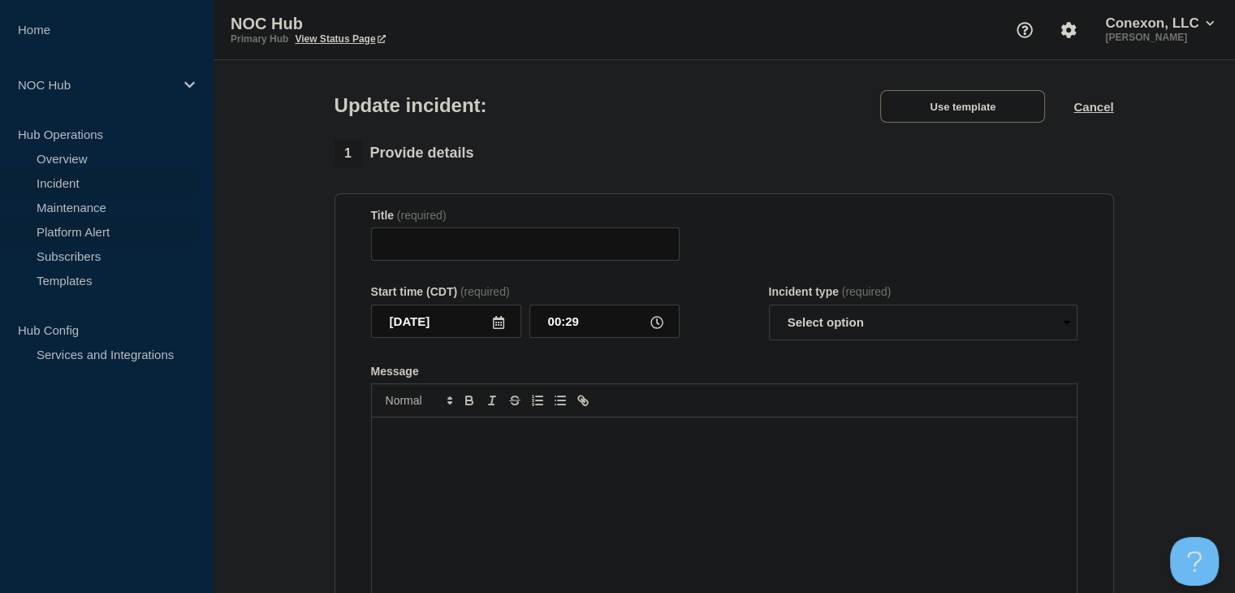
type input "NH118 NewHampshire BB | Network Circuit Event | Customers Not Affected"
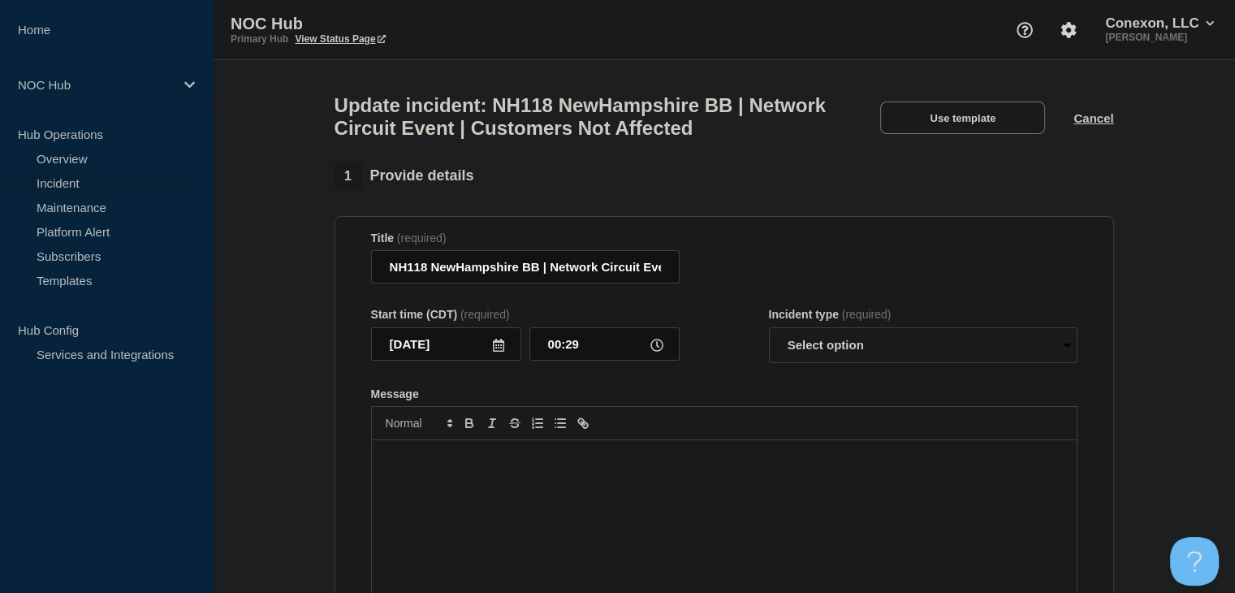
click at [71, 183] on link "Incident" at bounding box center [98, 183] width 197 height 24
